Goal: Task Accomplishment & Management: Manage account settings

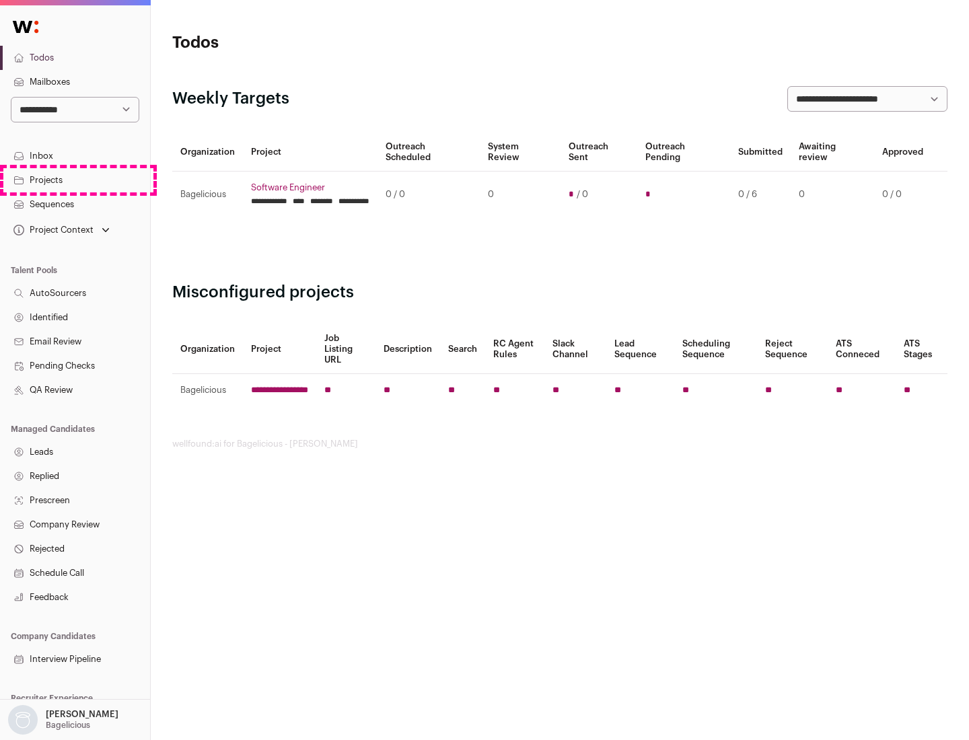
click at [75, 180] on link "Projects" at bounding box center [75, 180] width 150 height 24
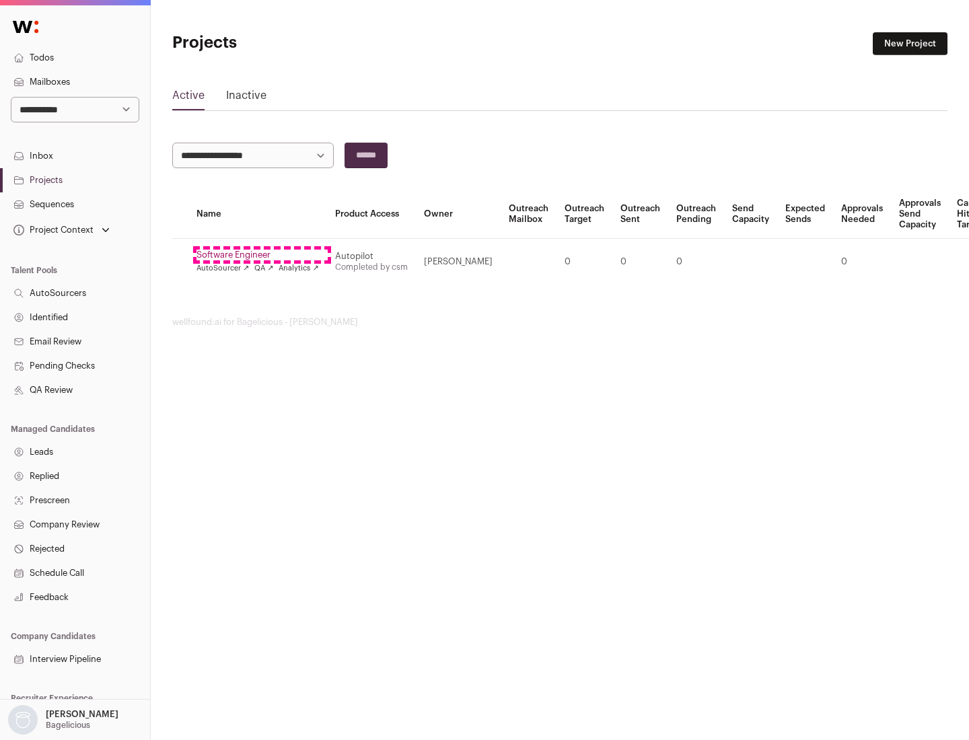
click at [262, 255] on link "Software Engineer" at bounding box center [257, 255] width 122 height 11
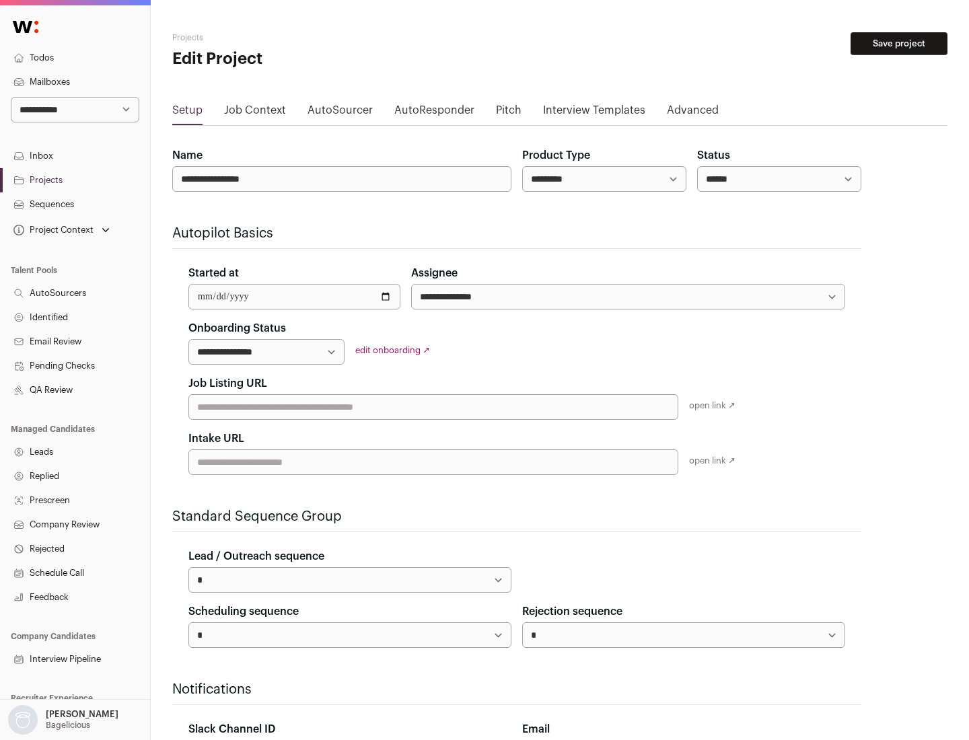
click at [899, 44] on button "Save project" at bounding box center [899, 43] width 97 height 23
